Goal: Task Accomplishment & Management: Manage account settings

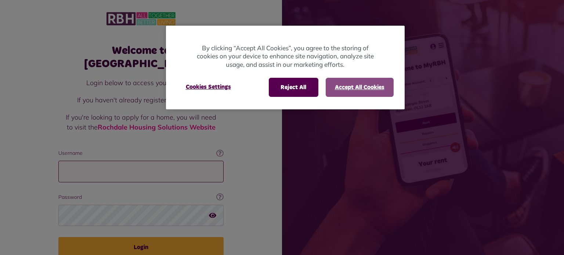
type input "**********"
click at [350, 83] on button "Accept All Cookies" at bounding box center [359, 87] width 68 height 19
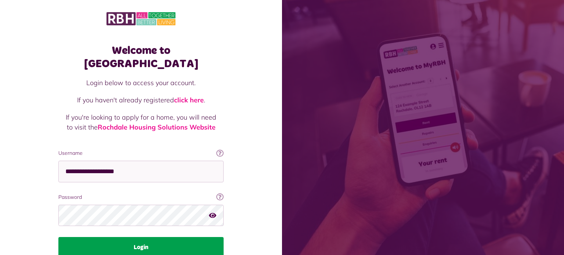
click at [187, 237] on button "Login" at bounding box center [140, 247] width 165 height 21
click at [183, 237] on button "Login" at bounding box center [140, 247] width 165 height 21
click at [138, 237] on button "Login" at bounding box center [140, 247] width 165 height 21
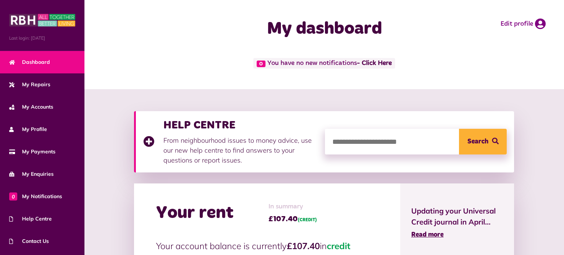
click at [0, 0] on button "Menu" at bounding box center [0, 0] width 0 height 0
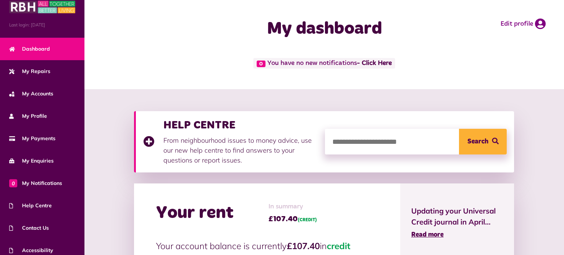
scroll to position [37, 0]
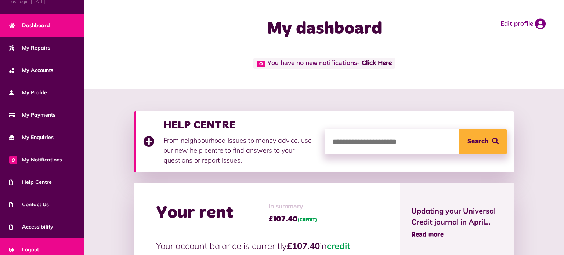
click at [26, 246] on span "Logout" at bounding box center [24, 250] width 30 height 8
